Goal: Task Accomplishment & Management: Manage account settings

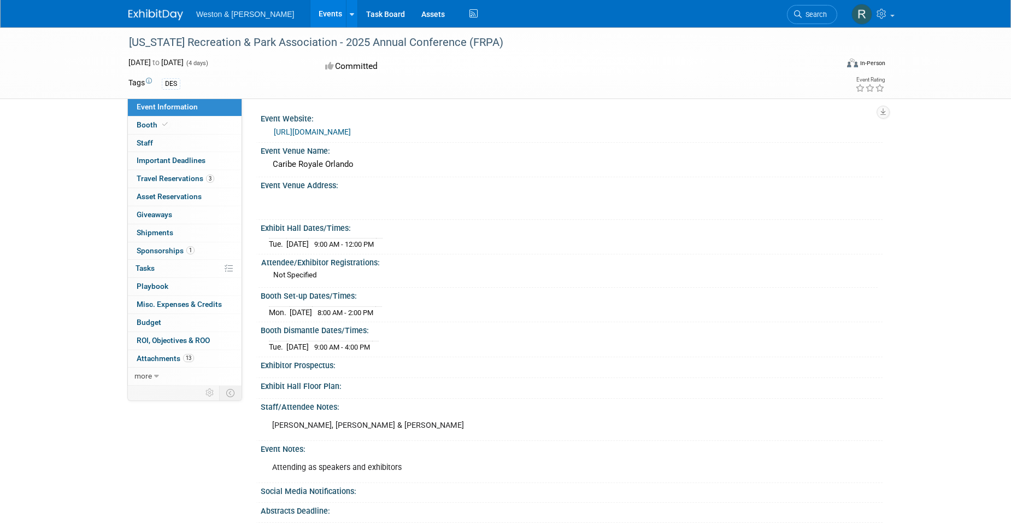
click at [79, 223] on div "Florida Recreation & Park Association - 2025 Annual Conference (FRPA) Aug 25, 2…" at bounding box center [505, 285] width 1011 height 517
click at [65, 225] on div "Florida Recreation & Park Association - 2025 Annual Conference (FRPA) Aug 25, 2…" at bounding box center [505, 285] width 1011 height 517
click at [311, 14] on link "Events" at bounding box center [331, 13] width 40 height 27
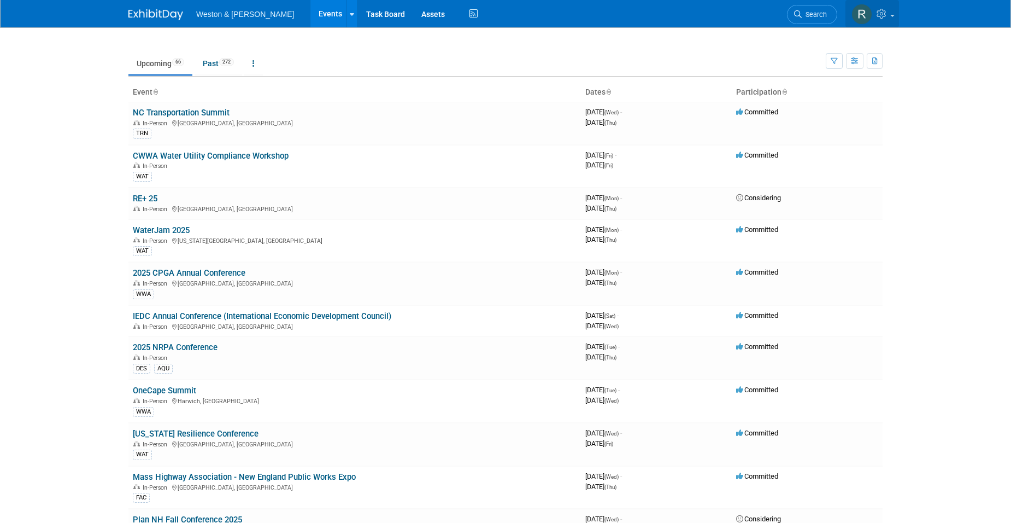
click at [863, 10] on img at bounding box center [862, 14] width 21 height 21
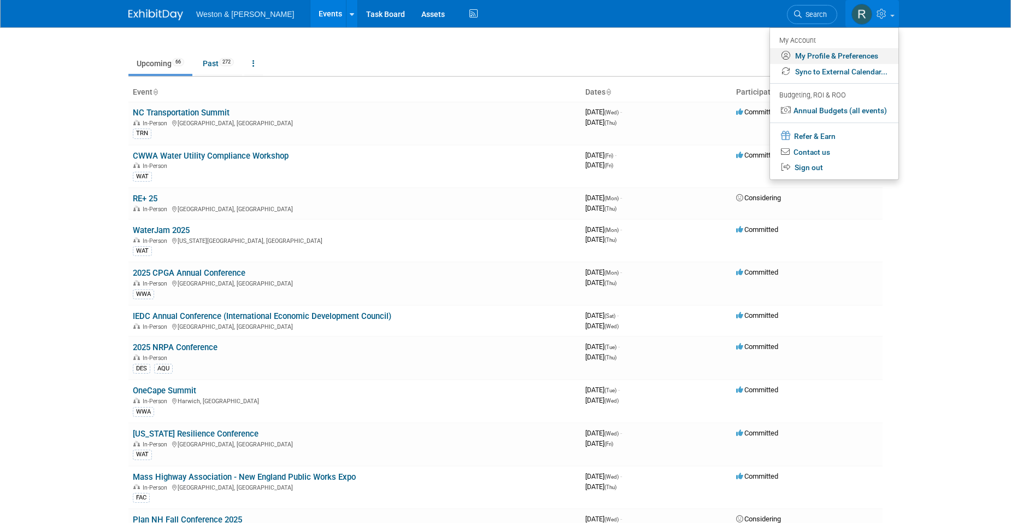
click at [814, 52] on link "My Profile & Preferences" at bounding box center [834, 56] width 128 height 16
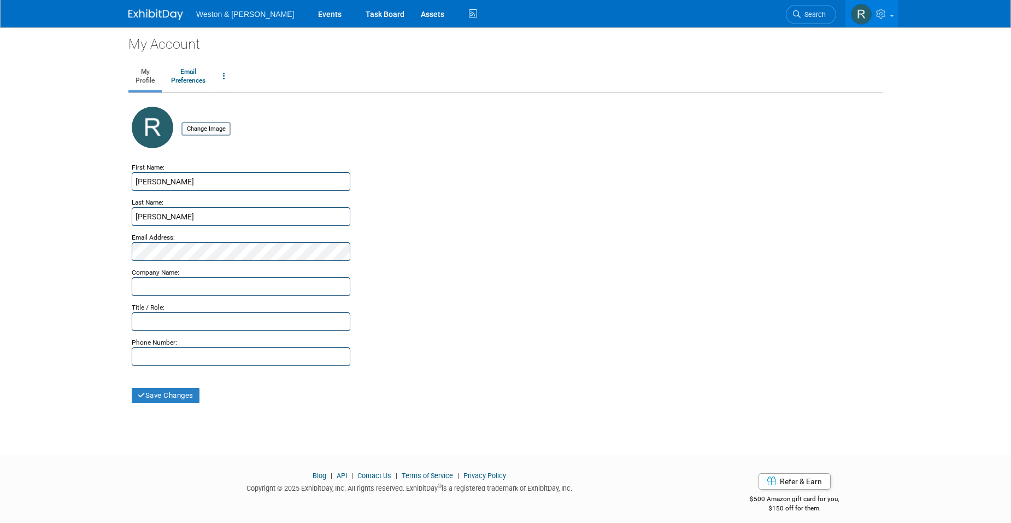
click at [865, 19] on img at bounding box center [861, 14] width 21 height 21
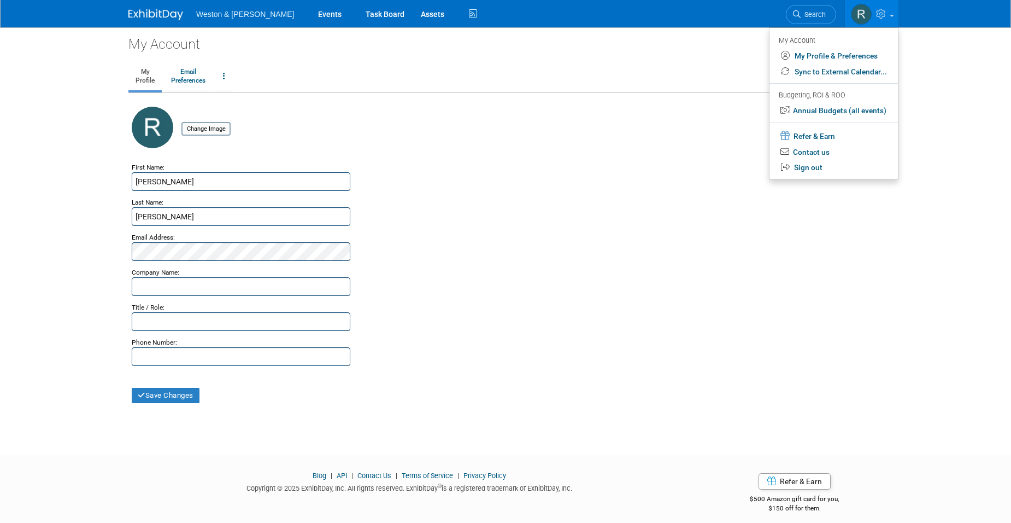
click at [268, 99] on div "My Account My Profile Email Preferences Change Account Password Close my Accoun…" at bounding box center [505, 230] width 771 height 407
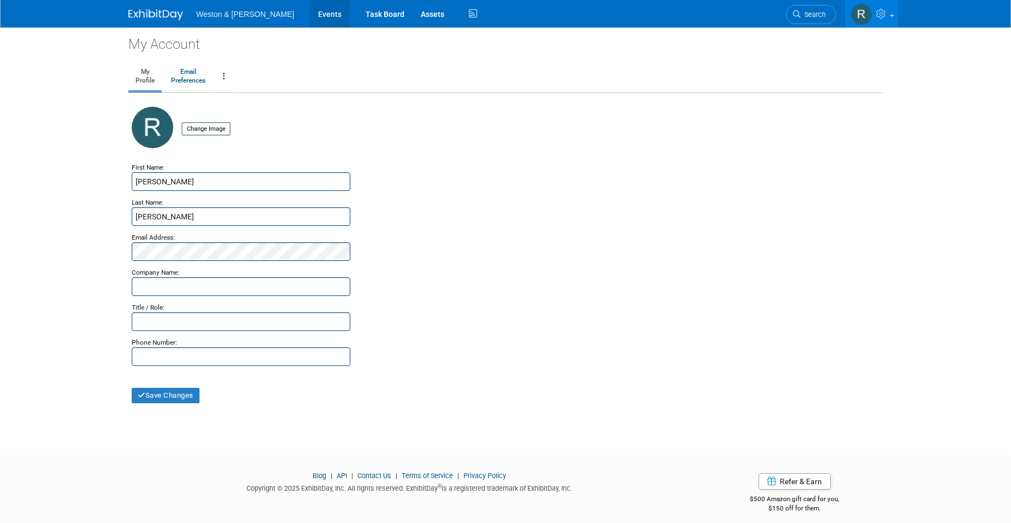
click at [310, 13] on link "Events" at bounding box center [330, 13] width 40 height 27
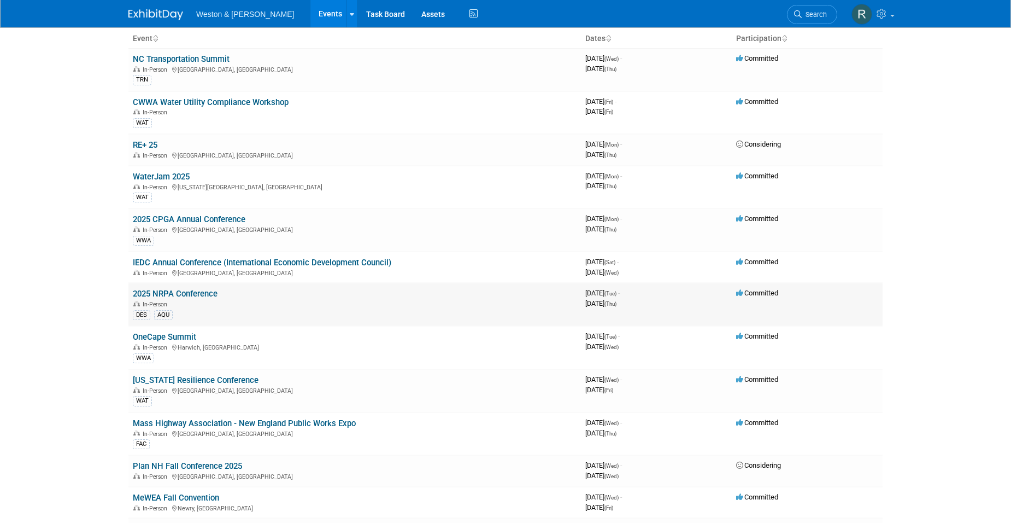
scroll to position [55, 0]
click at [200, 293] on link "2025 NRPA Conference" at bounding box center [175, 293] width 85 height 10
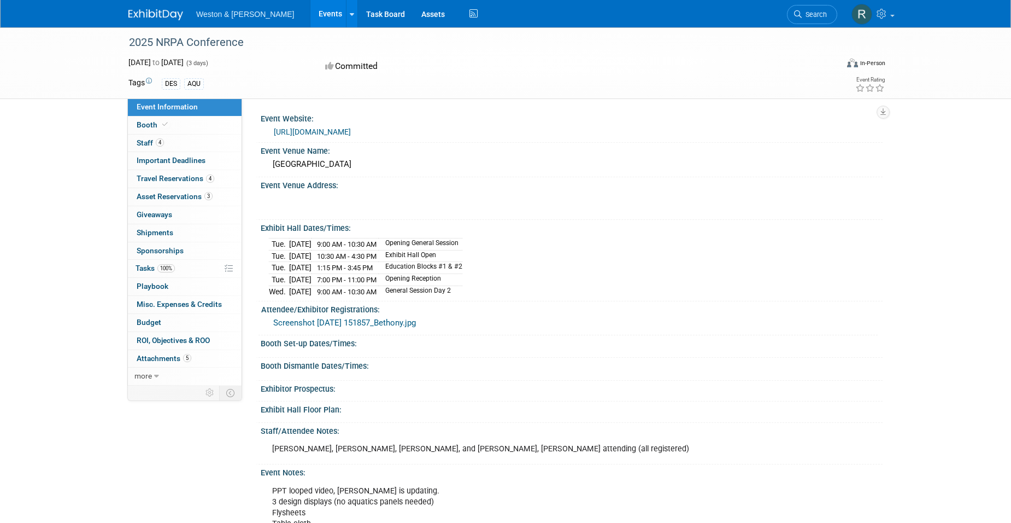
click at [703, 255] on div "Tue. Sep 16, 2025 9:00 AM - 10:30 AM Opening General Session Tue. Sep 16, 2025 …" at bounding box center [572, 266] width 606 height 62
click at [170, 177] on span "Travel Reservations 4" at bounding box center [176, 178] width 78 height 9
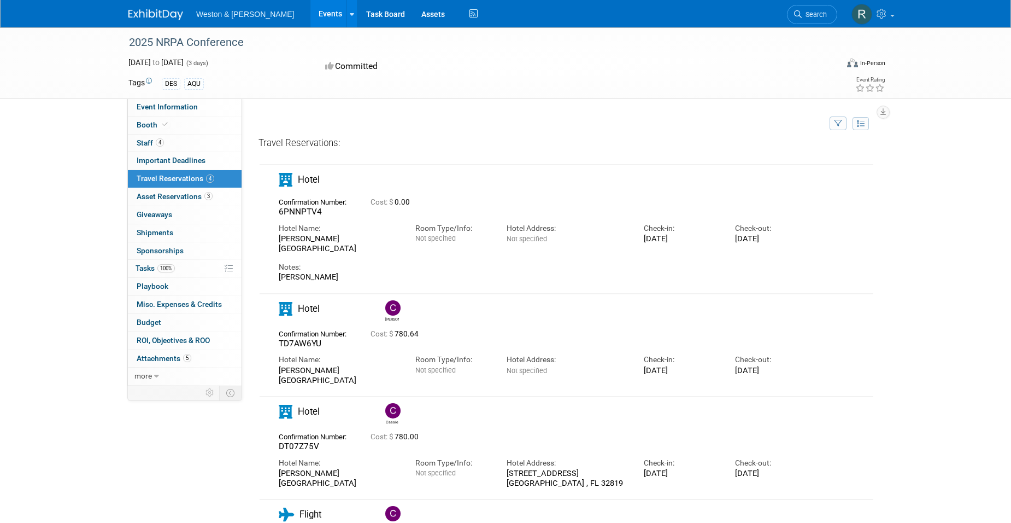
click at [795, 276] on td "Hotel 6PNNPTV4 0.00" at bounding box center [559, 225] width 598 height 121
click at [516, 141] on div "Travel Reservations:" at bounding box center [567, 145] width 616 height 17
click at [171, 200] on span "Asset Reservations 3" at bounding box center [175, 196] width 76 height 9
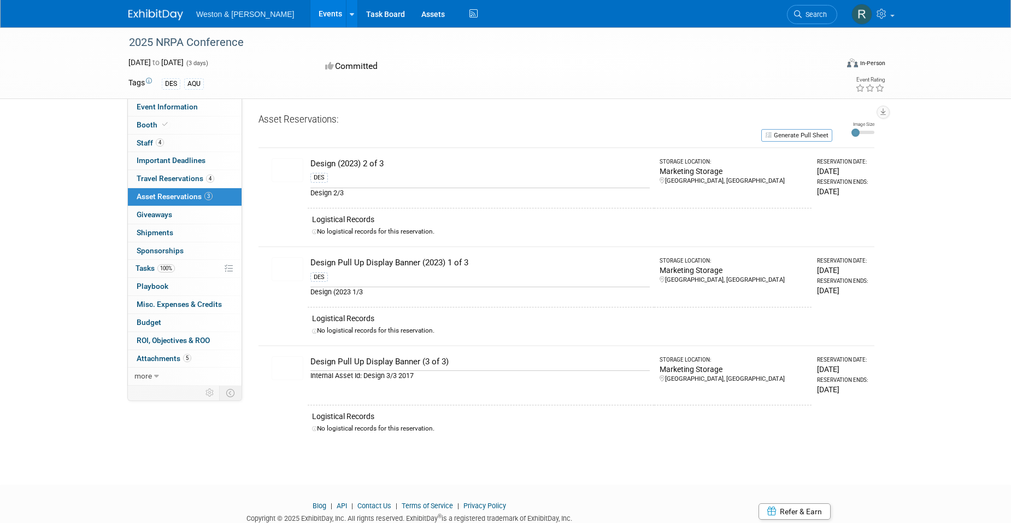
click at [283, 173] on img at bounding box center [288, 170] width 32 height 24
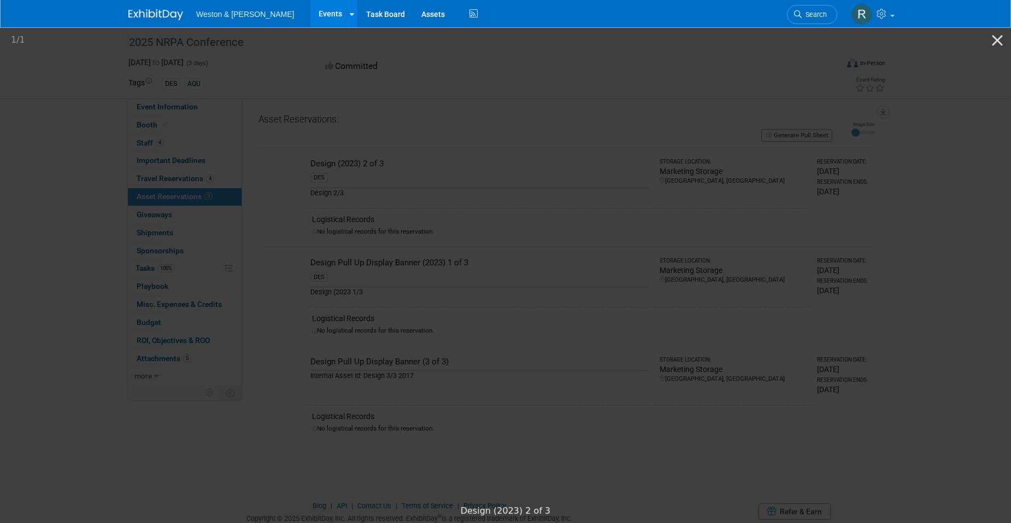
click at [55, 385] on picture at bounding box center [505, 262] width 1011 height 473
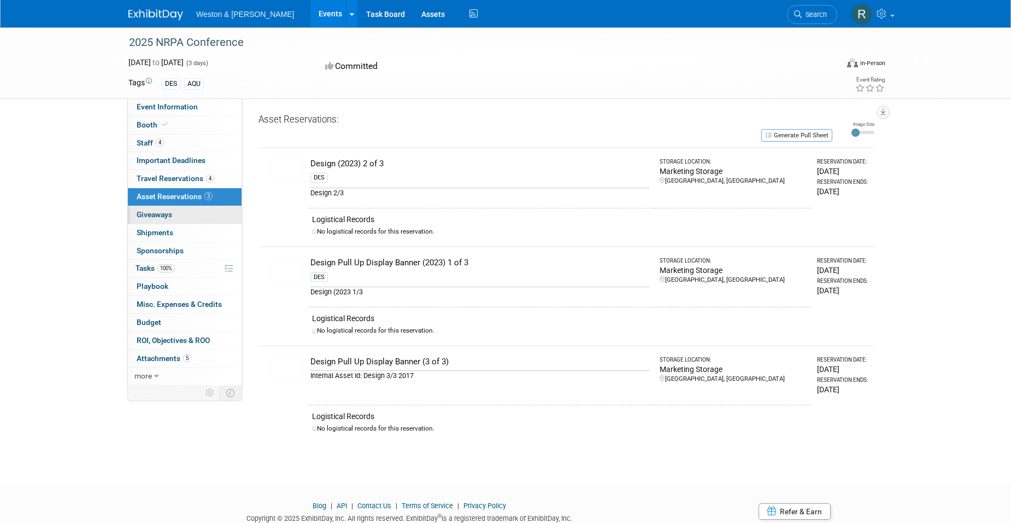
click at [160, 214] on span "Giveaways 0" at bounding box center [155, 214] width 36 height 9
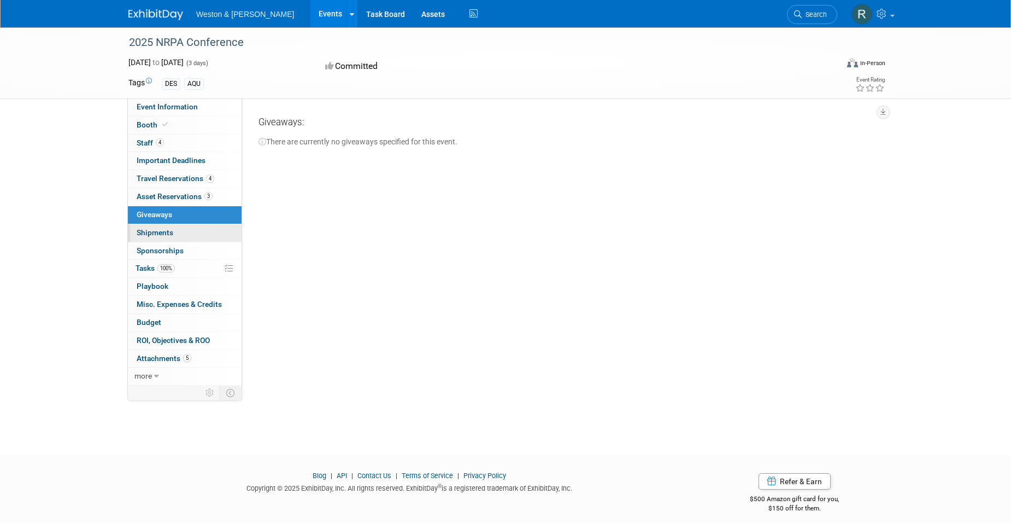
click at [157, 231] on span "Shipments 0" at bounding box center [155, 232] width 37 height 9
click at [154, 249] on span "Sponsorships 0" at bounding box center [160, 250] width 47 height 9
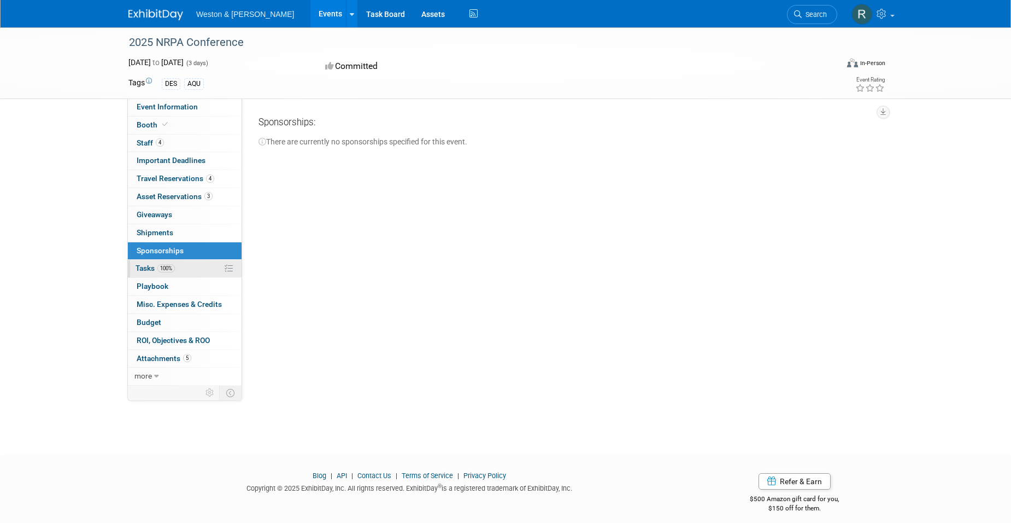
click at [144, 268] on span "Tasks 100%" at bounding box center [155, 268] width 39 height 9
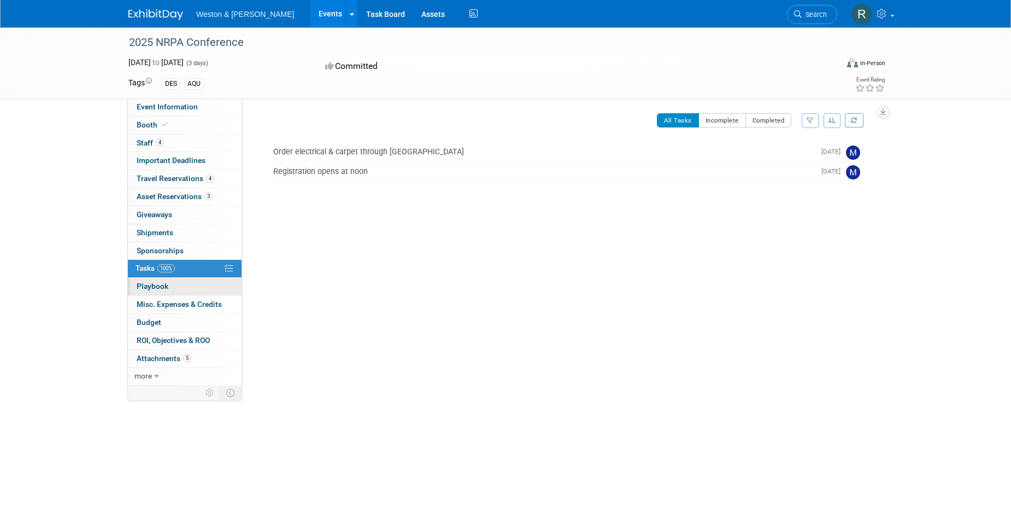
click at [144, 285] on span "Playbook 0" at bounding box center [153, 286] width 32 height 9
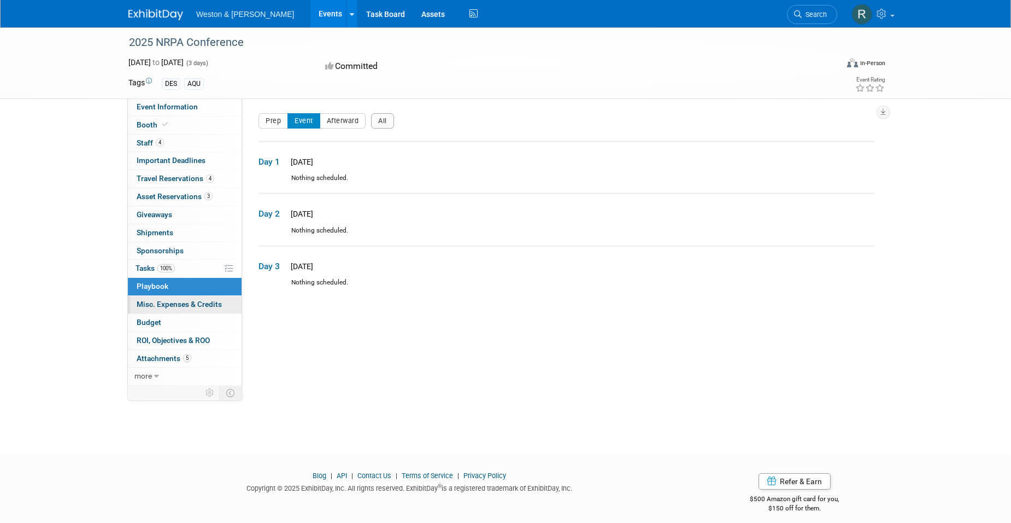
click at [154, 302] on span "Misc. Expenses & Credits 0" at bounding box center [179, 304] width 85 height 9
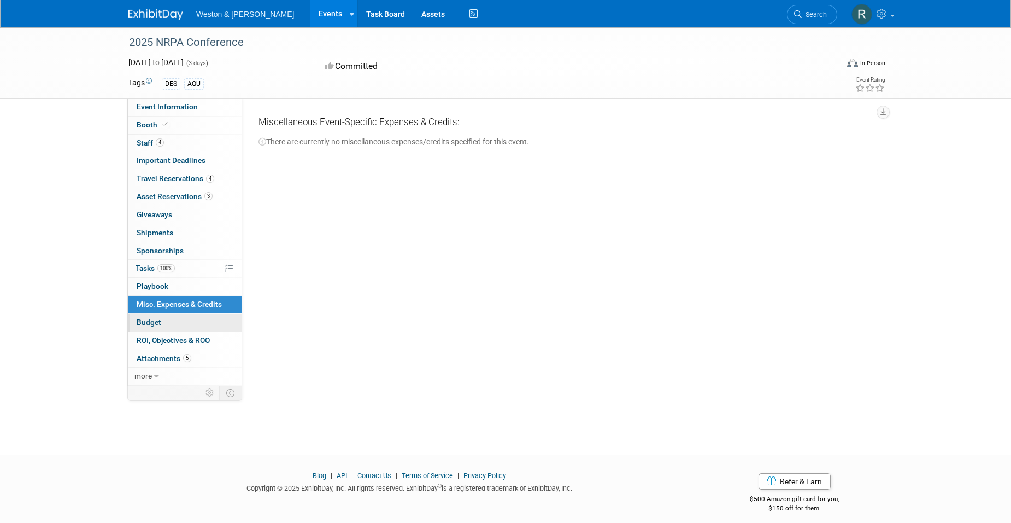
click at [149, 321] on span "Budget" at bounding box center [149, 322] width 25 height 9
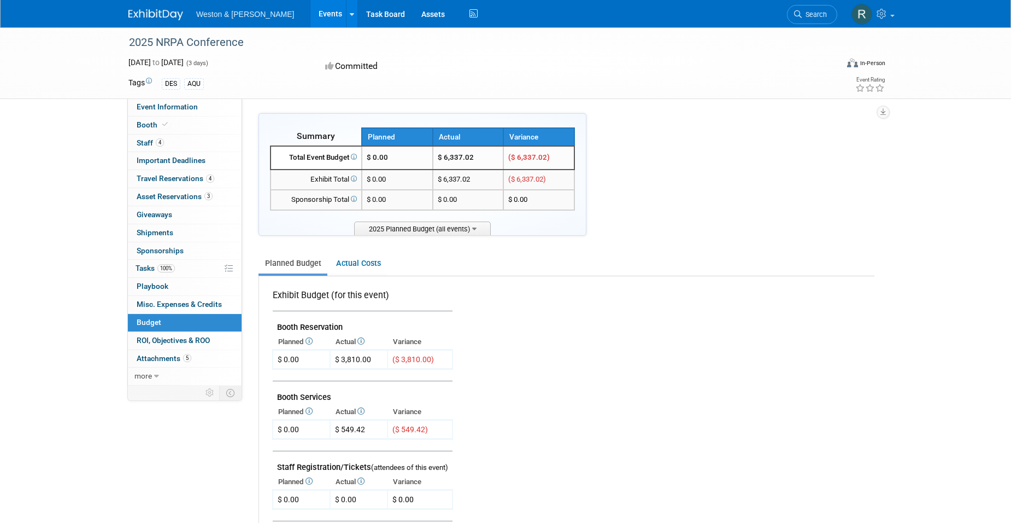
click at [808, 226] on div "Summary Planned Actual Variance X" at bounding box center [567, 527] width 616 height 828
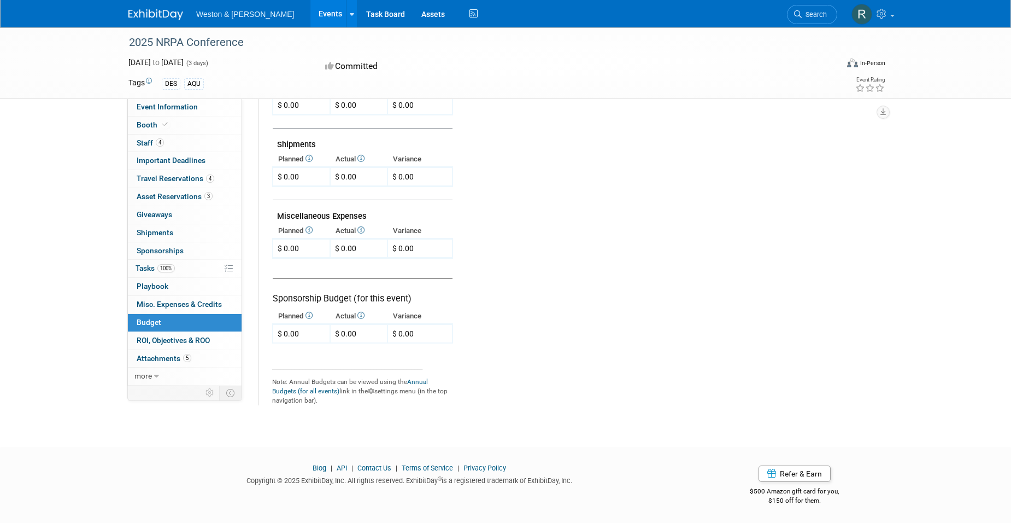
scroll to position [536, 0]
click at [155, 336] on span "ROI, Objectives & ROO 0" at bounding box center [173, 340] width 73 height 9
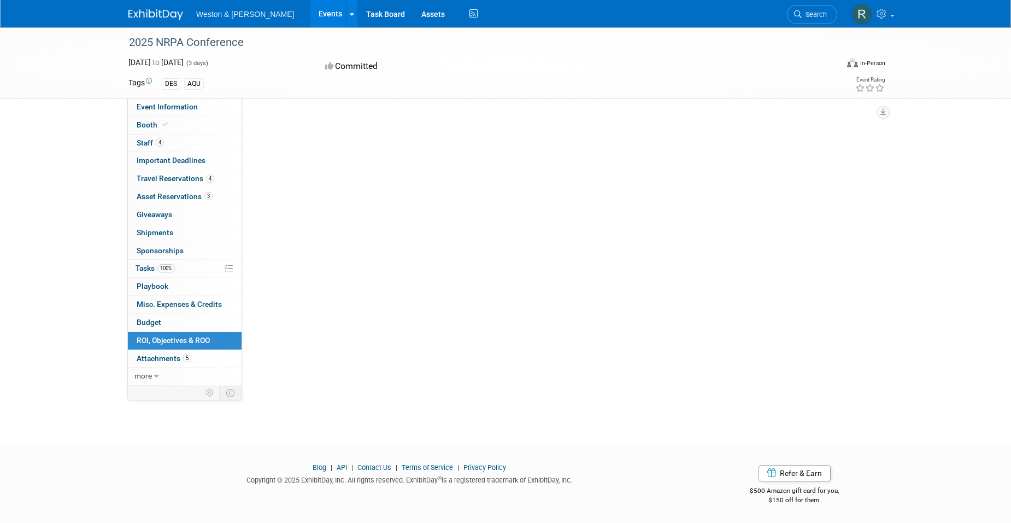
scroll to position [0, 0]
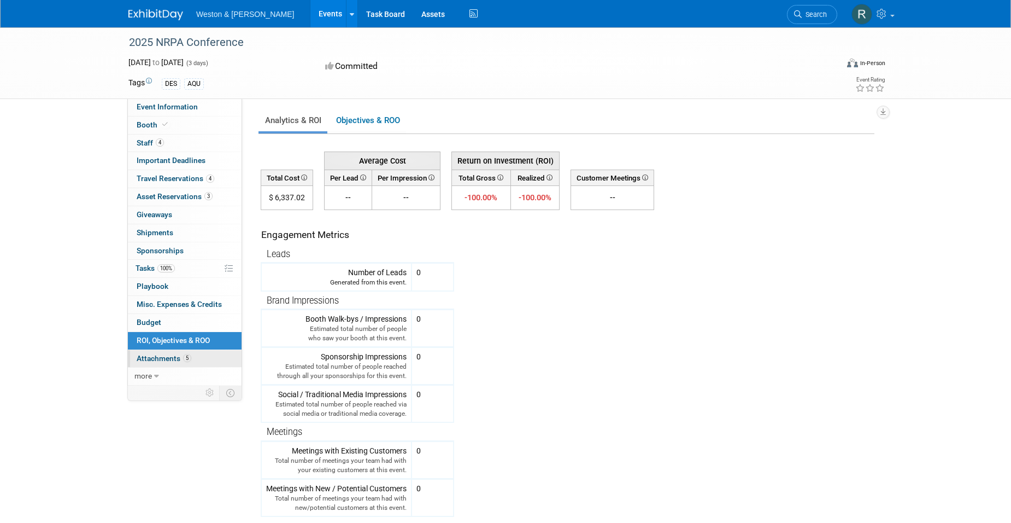
click at [149, 358] on span "Attachments 5" at bounding box center [164, 358] width 55 height 9
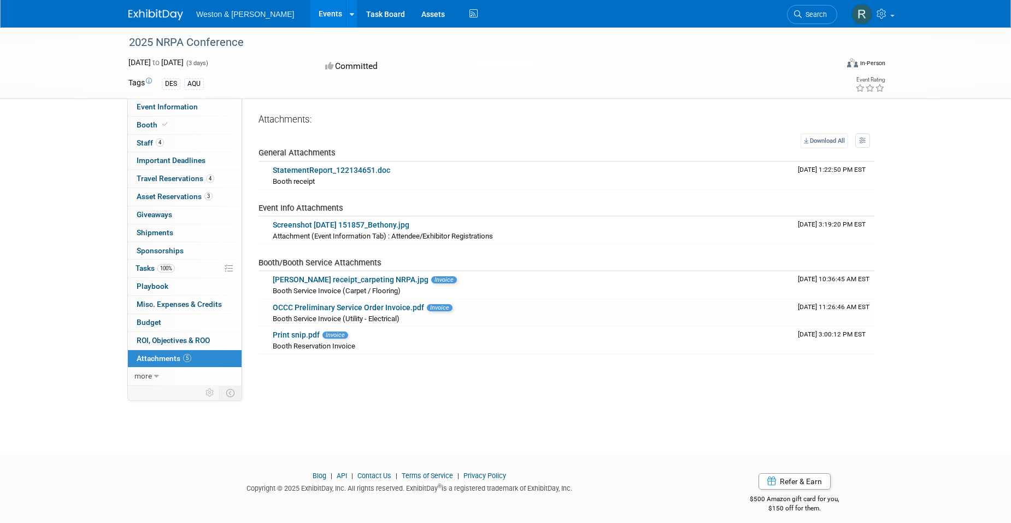
click at [649, 91] on div "Tags DES AQU" at bounding box center [442, 83] width 628 height 16
click at [161, 197] on span "Asset Reservations 3" at bounding box center [175, 196] width 76 height 9
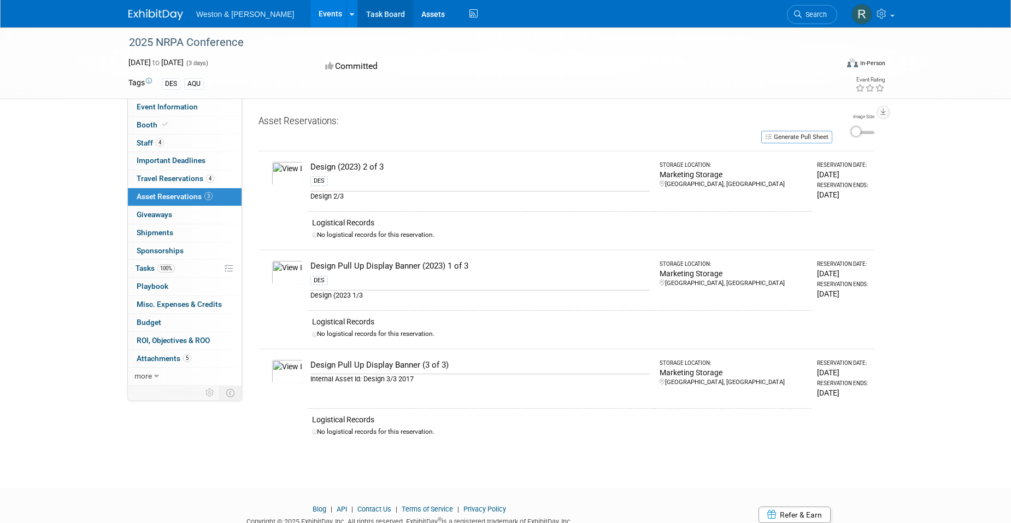
click at [358, 8] on link "Task Board" at bounding box center [385, 13] width 55 height 27
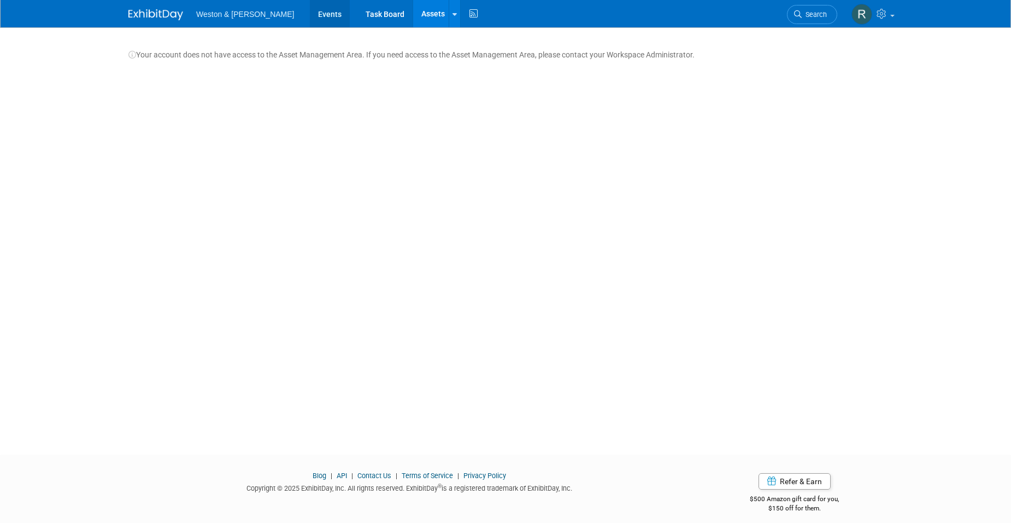
click at [310, 9] on link "Events" at bounding box center [330, 13] width 40 height 27
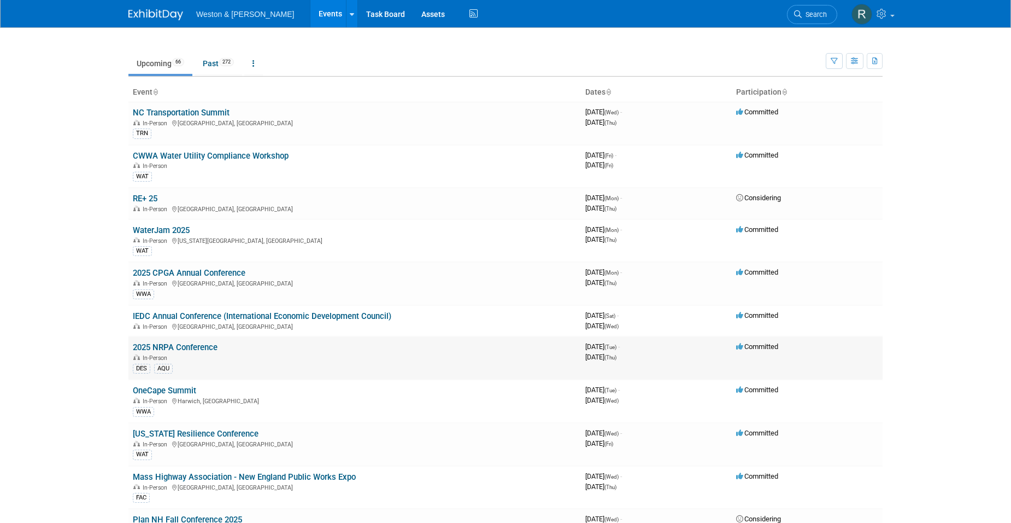
click at [153, 344] on link "2025 NRPA Conference" at bounding box center [175, 347] width 85 height 10
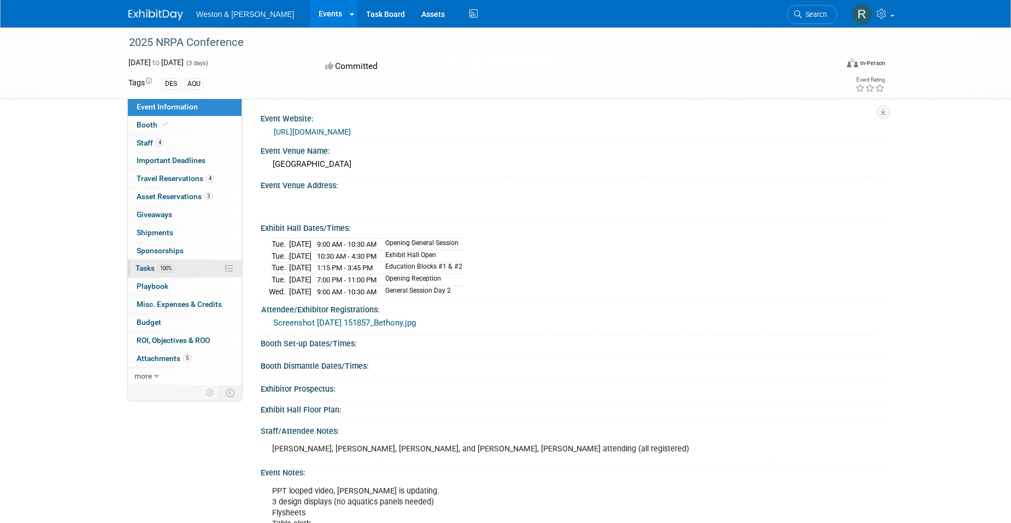
click at [147, 262] on link "100% Tasks 100%" at bounding box center [185, 268] width 114 height 17
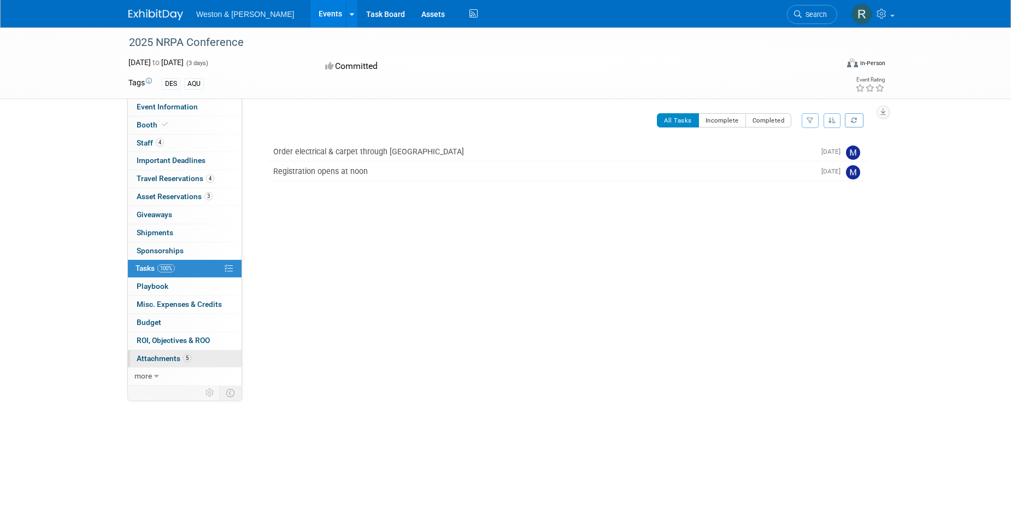
click at [145, 360] on span "Attachments 5" at bounding box center [164, 358] width 55 height 9
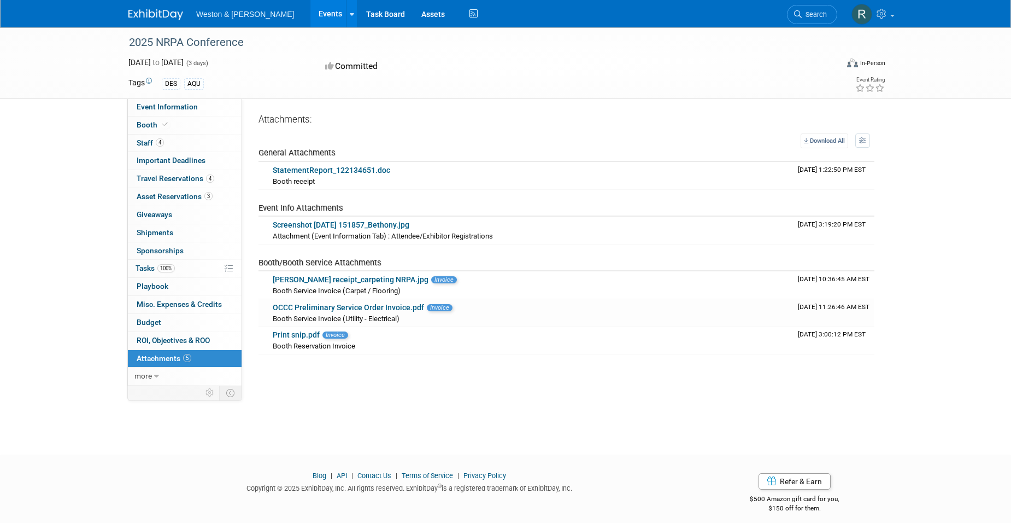
click at [30, 214] on div "2025 NRPA Conference [DATE] to [DATE] (3 days) [DATE] to [DATE] Committed Virtu…" at bounding box center [505, 230] width 1011 height 407
click at [580, 61] on div "[DATE] to [DATE] (3 days) [DATE] to [DATE] Committed Virtual In-Person Hybrid" at bounding box center [507, 66] width 774 height 19
click at [686, 46] on div "2025 NRPA Conference" at bounding box center [473, 43] width 696 height 20
click at [891, 12] on link at bounding box center [873, 13] width 54 height 27
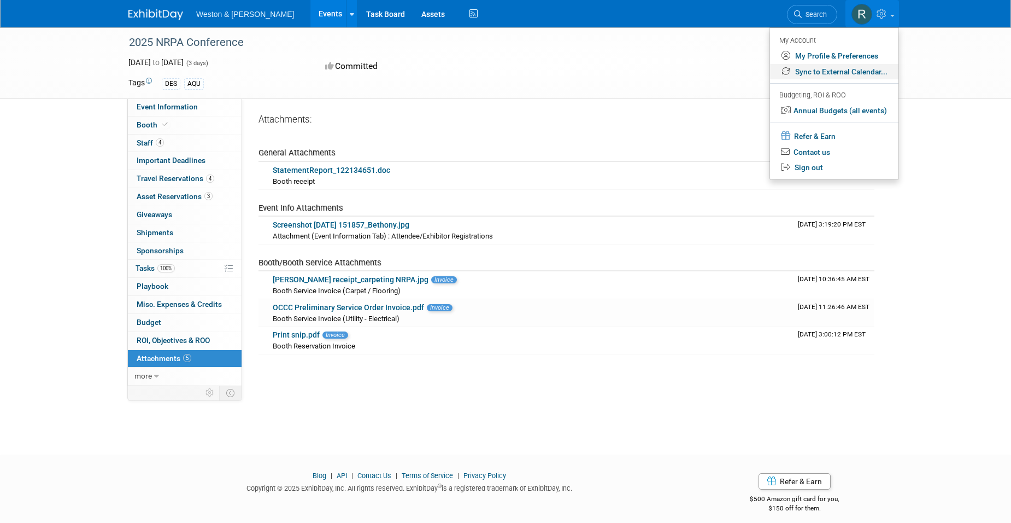
click at [846, 73] on link "Sync to External Calendar..." at bounding box center [834, 72] width 128 height 16
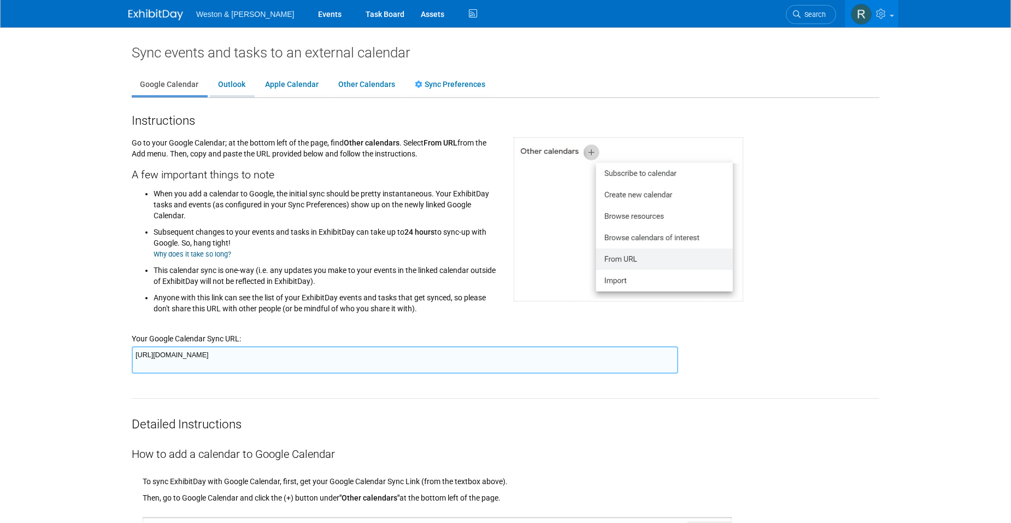
click at [238, 85] on link "Outlook" at bounding box center [232, 84] width 44 height 21
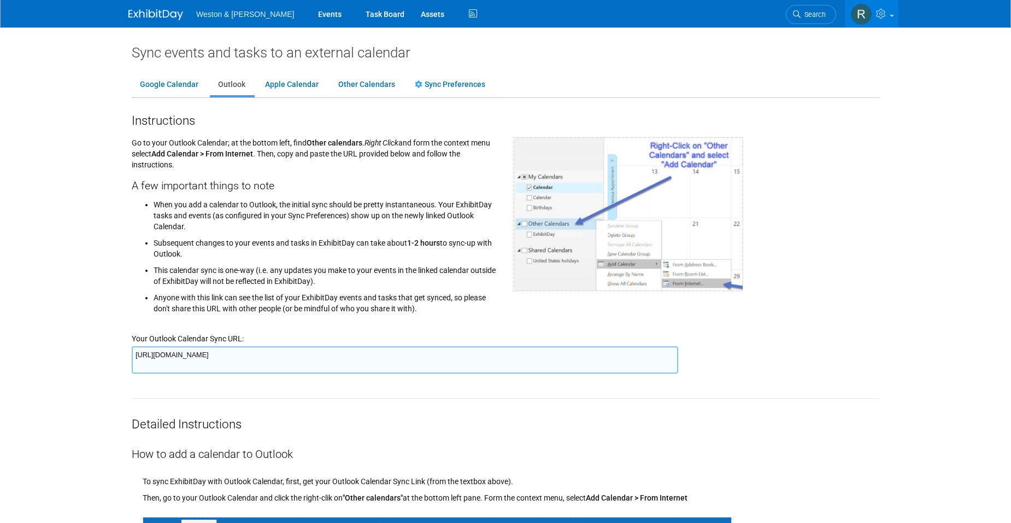
click at [284, 242] on li "Subsequent changes to your events and tasks in ExhibitDay can take about 1-2 ho…" at bounding box center [326, 245] width 344 height 27
